Goal: Navigation & Orientation: Understand site structure

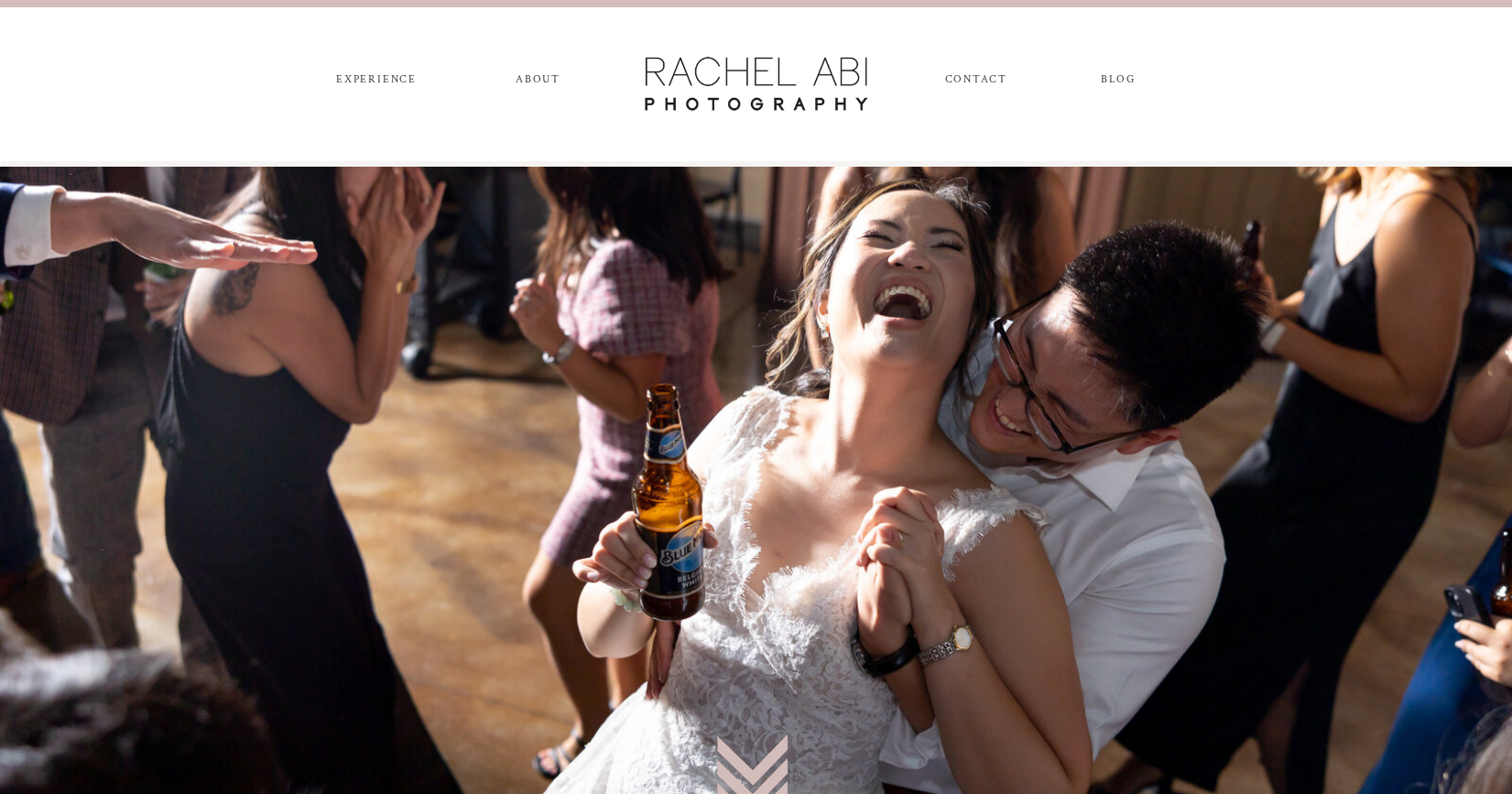
click at [360, 83] on nav "experience" at bounding box center [376, 83] width 96 height 21
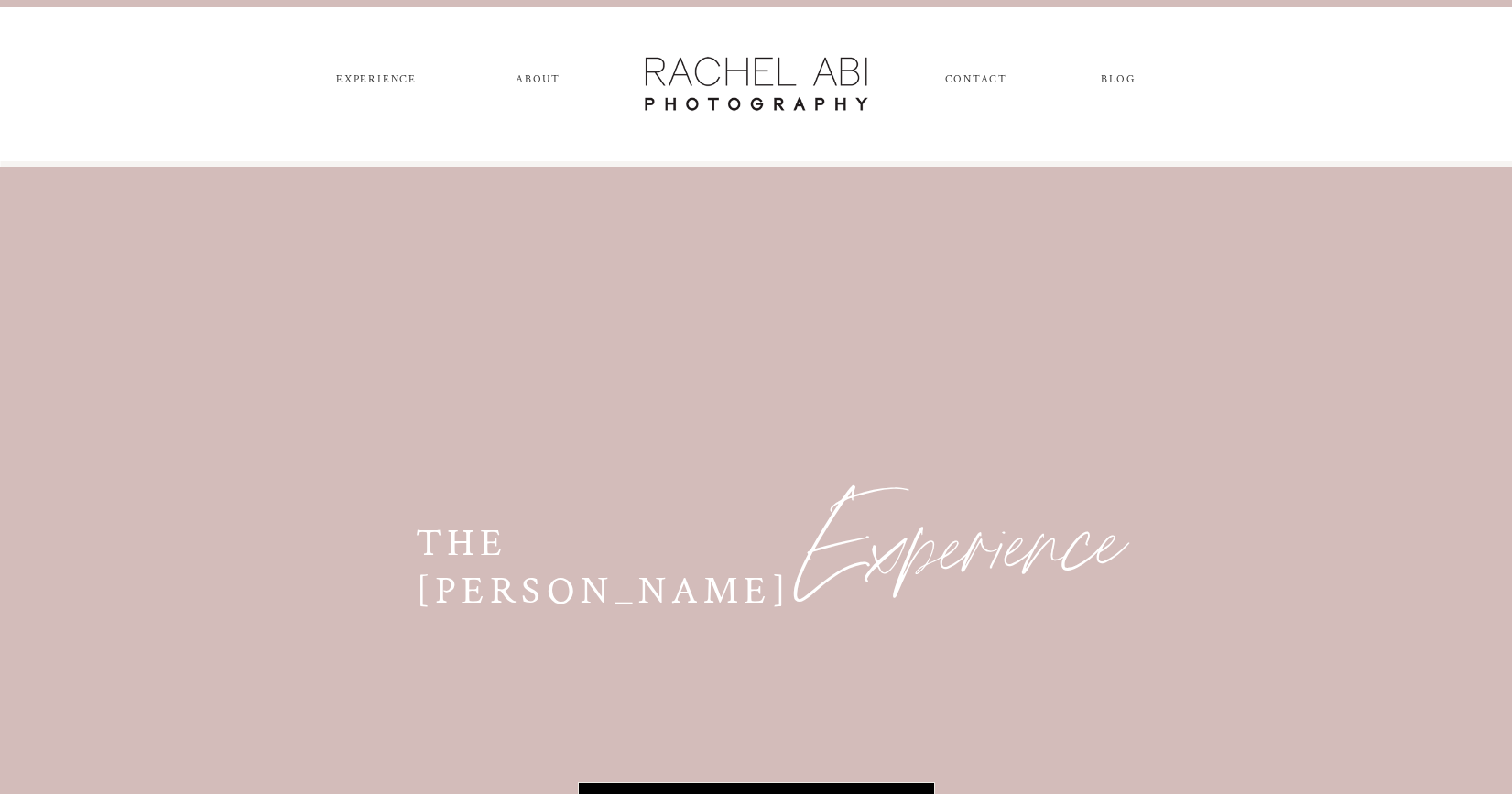
click at [733, 87] on div at bounding box center [756, 84] width 239 height 64
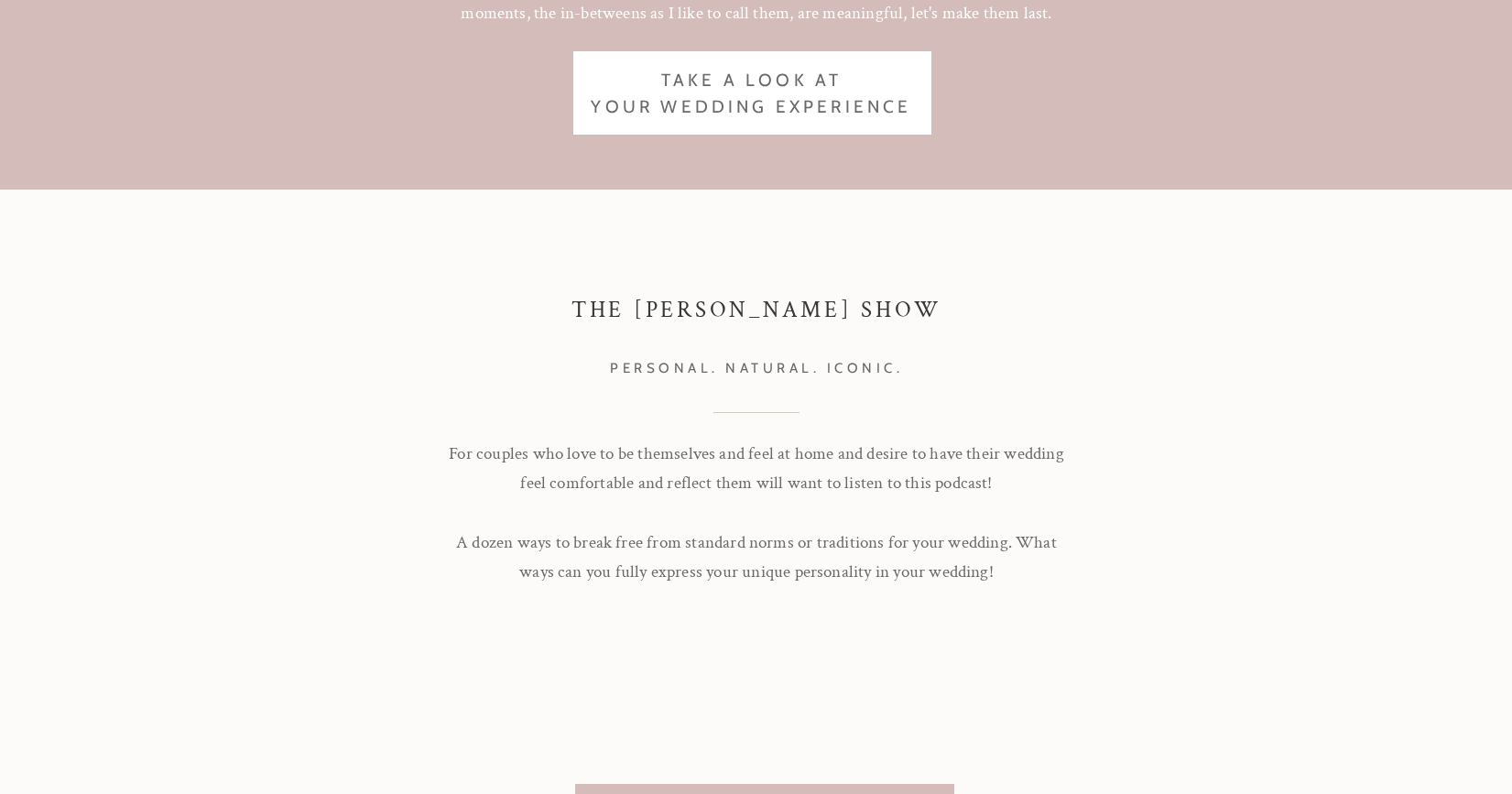
scroll to position [4650, 0]
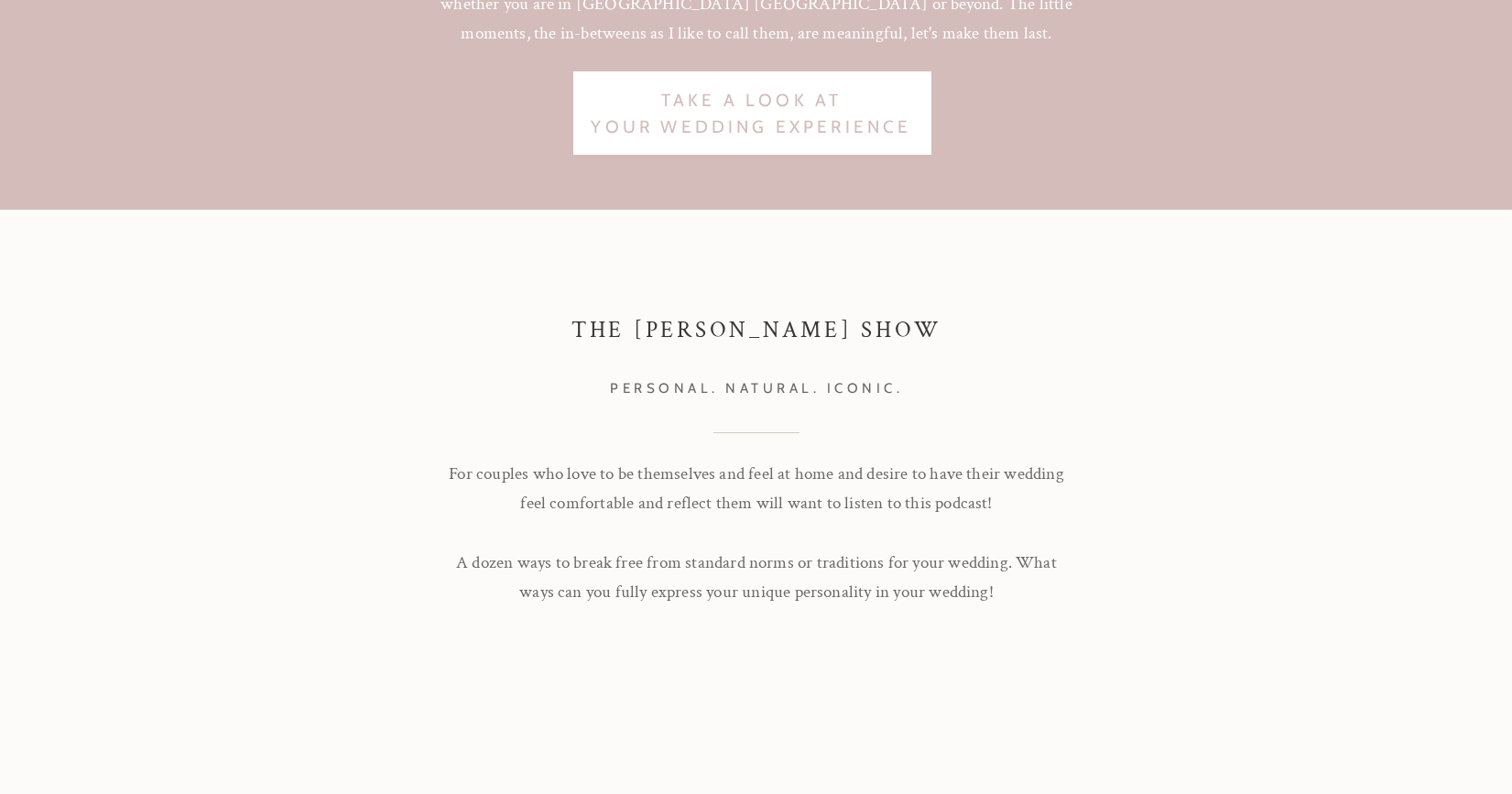
click at [837, 105] on nav "Take a look at Your wedding experience" at bounding box center [752, 96] width 370 height 17
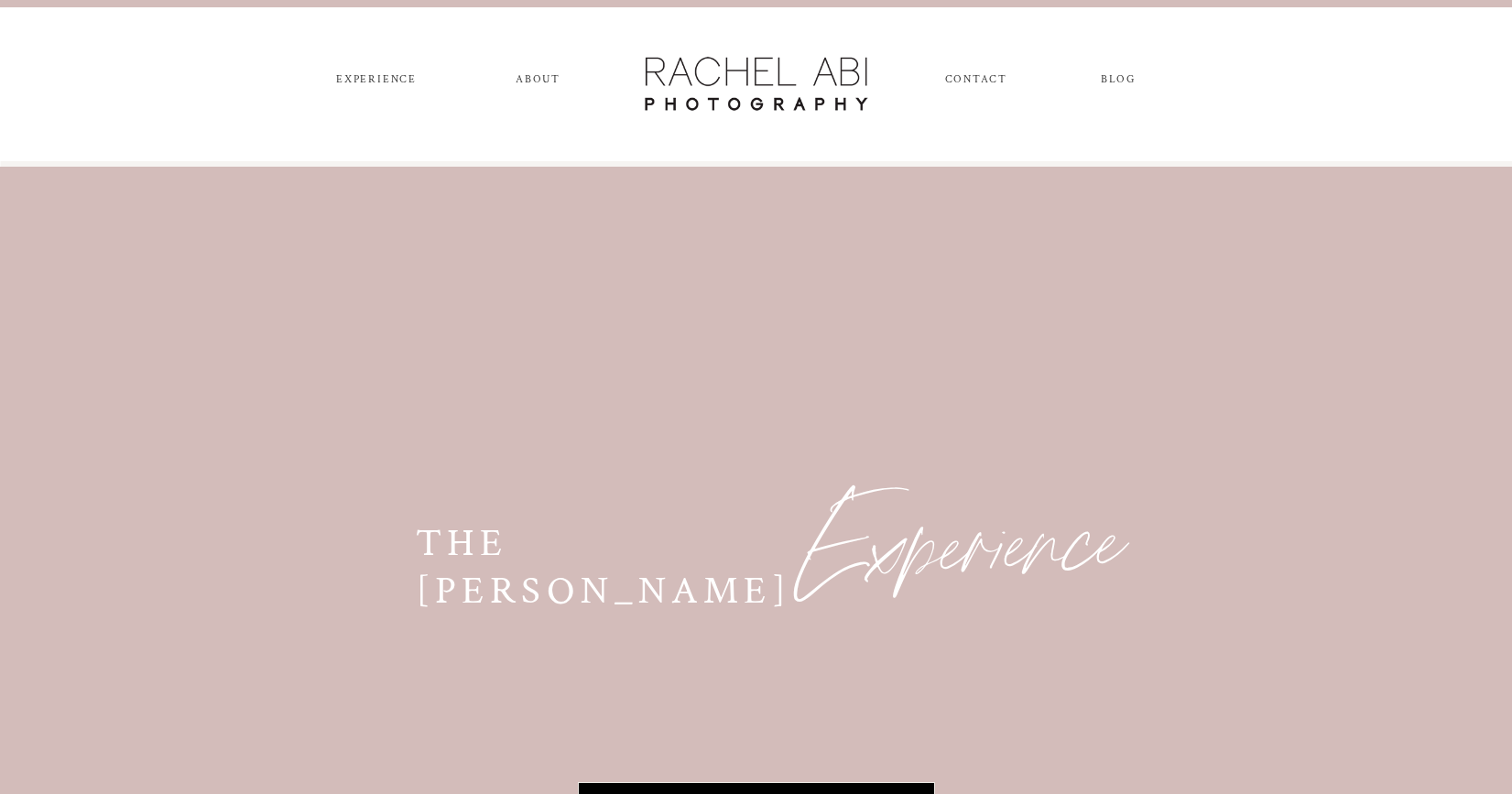
click at [546, 75] on nav "ABOUT" at bounding box center [538, 83] width 51 height 21
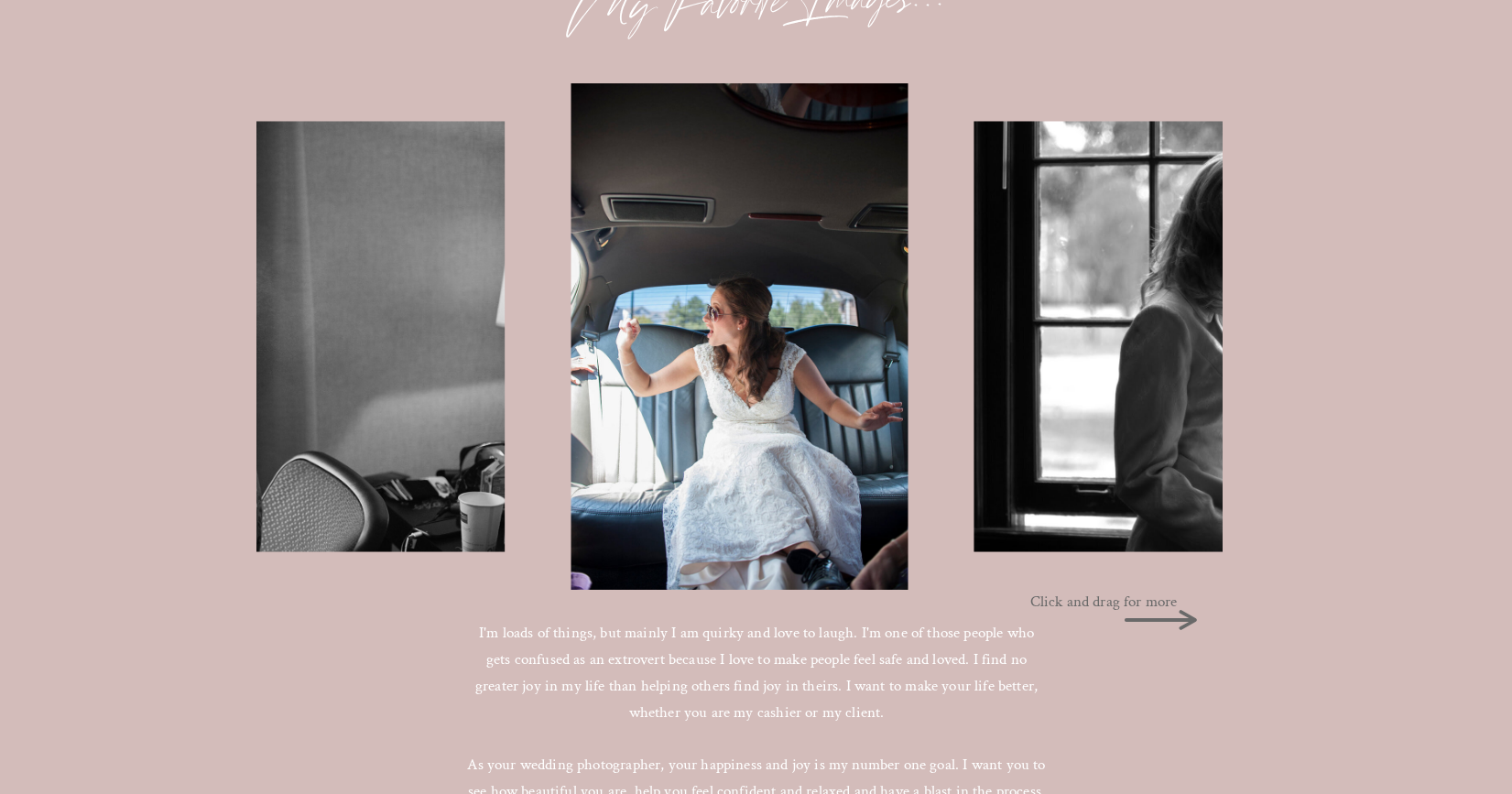
scroll to position [1834, 0]
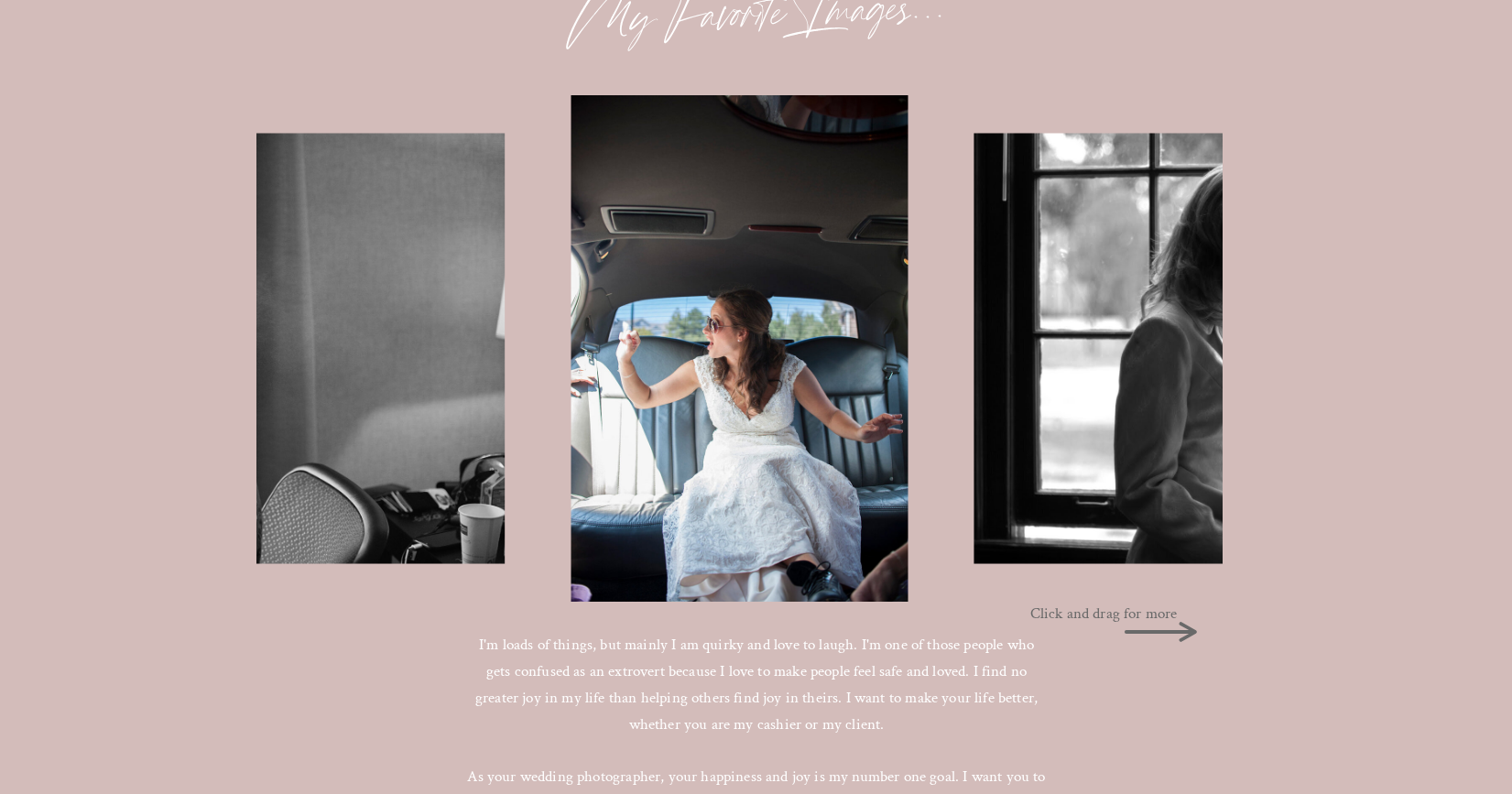
click at [1153, 618] on p "Click and drag for more" at bounding box center [1109, 611] width 160 height 21
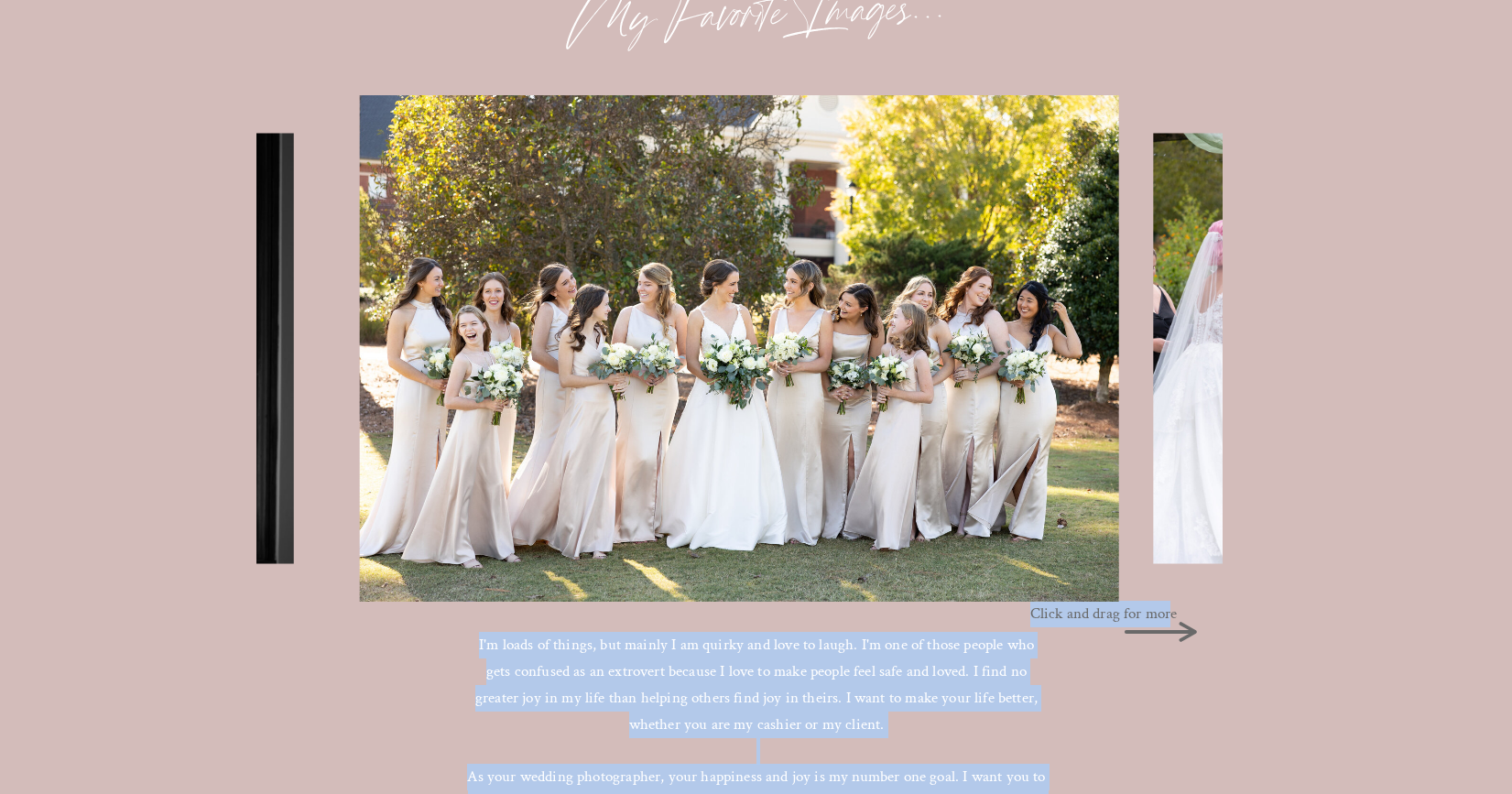
drag, startPoint x: 1168, startPoint y: 617, endPoint x: 1227, endPoint y: 618, distance: 59.0
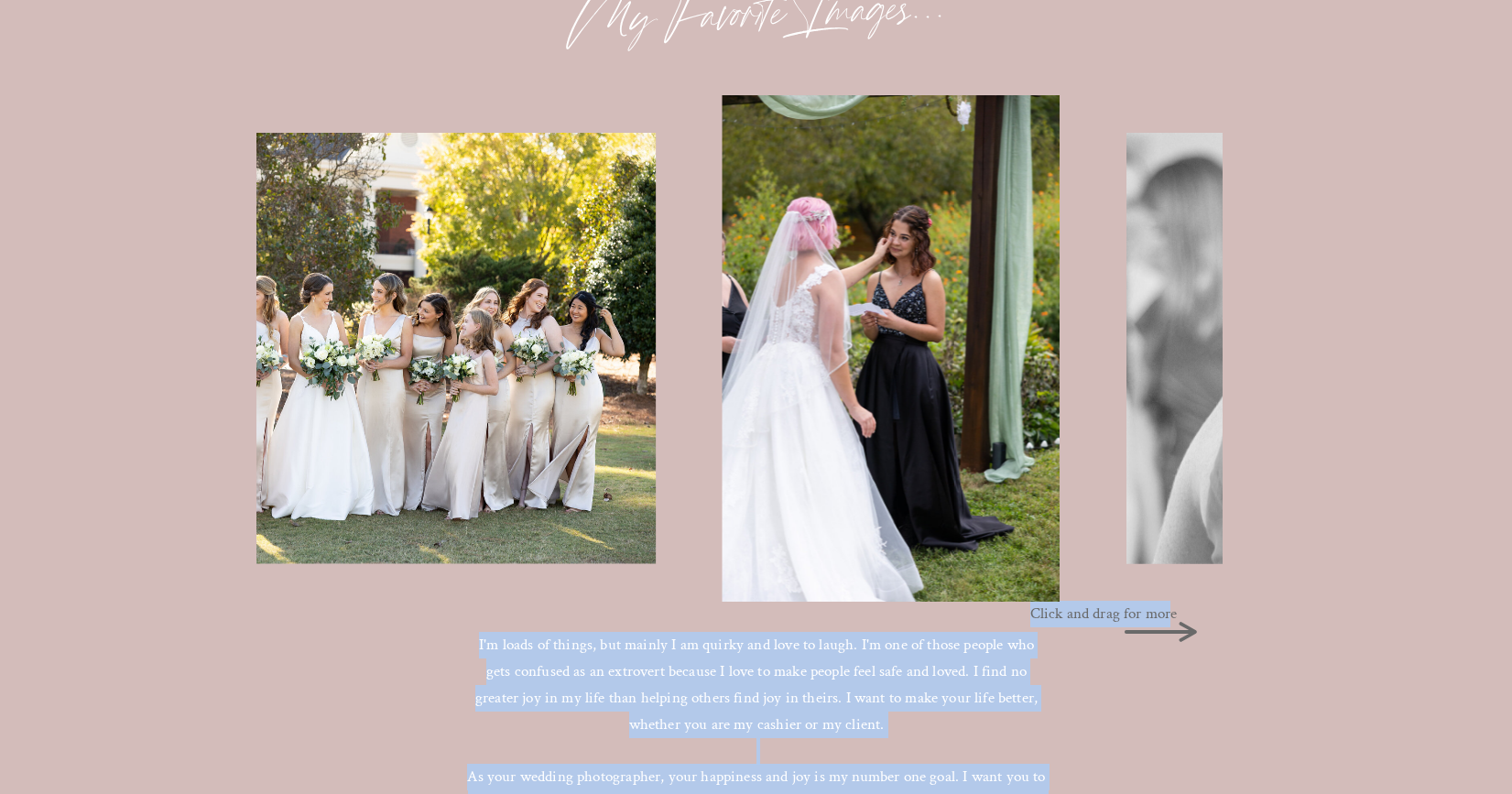
click at [1152, 617] on p "Click and drag for more" at bounding box center [1109, 611] width 160 height 21
